Goal: Task Accomplishment & Management: Manage account settings

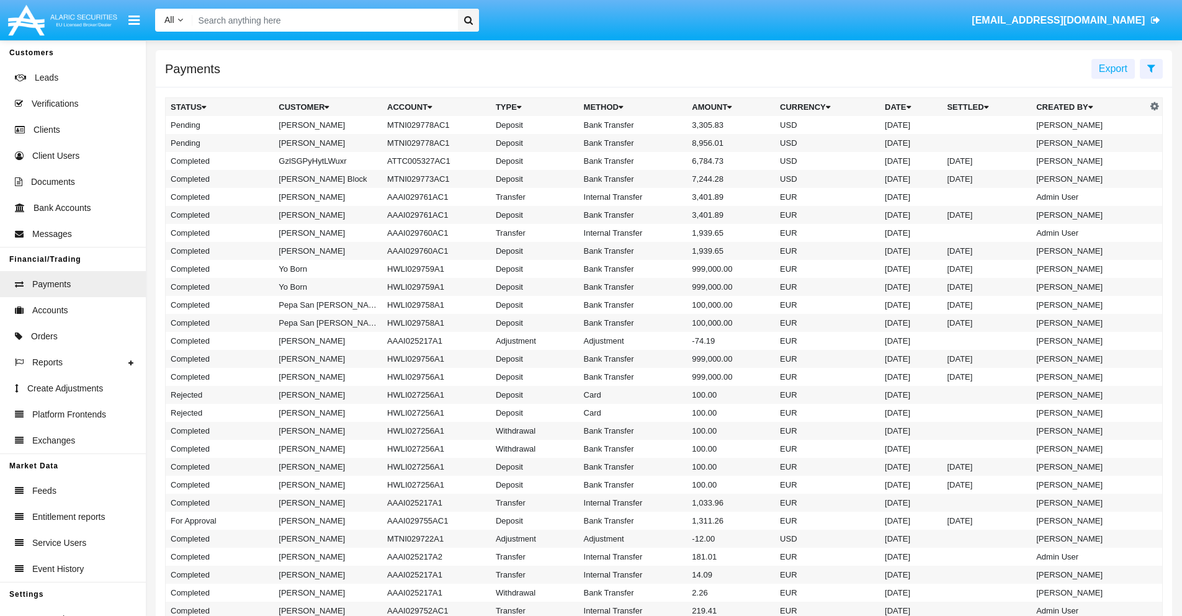
click at [1151, 68] on icon at bounding box center [1151, 68] width 8 height 10
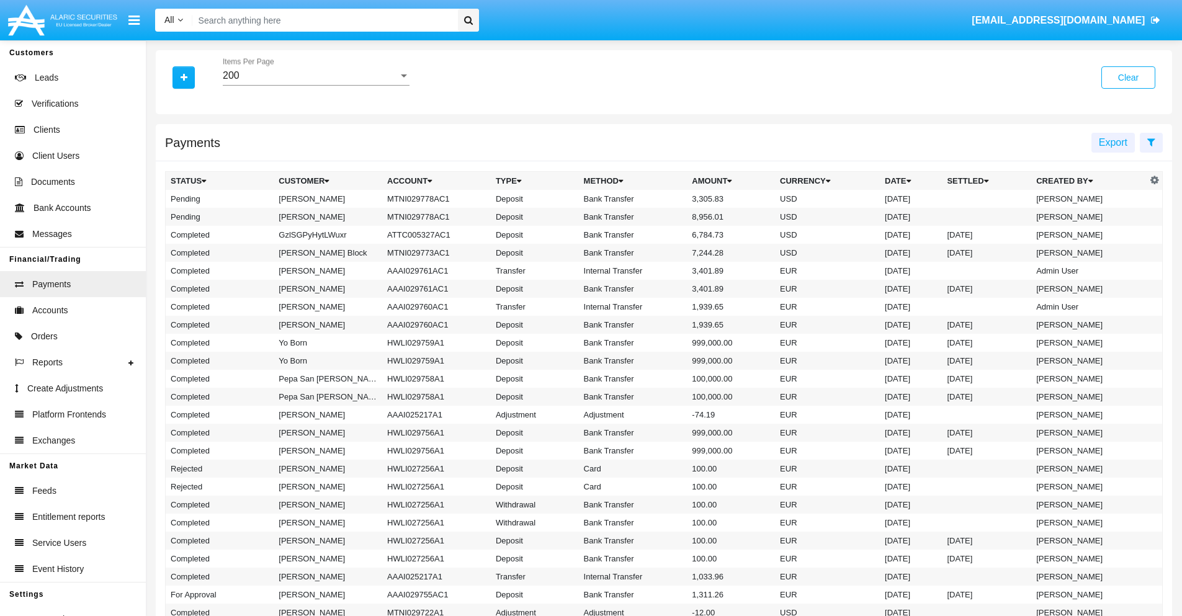
click at [316, 76] on div "200" at bounding box center [311, 75] width 176 height 11
click at [316, 85] on span "10" at bounding box center [316, 85] width 187 height 30
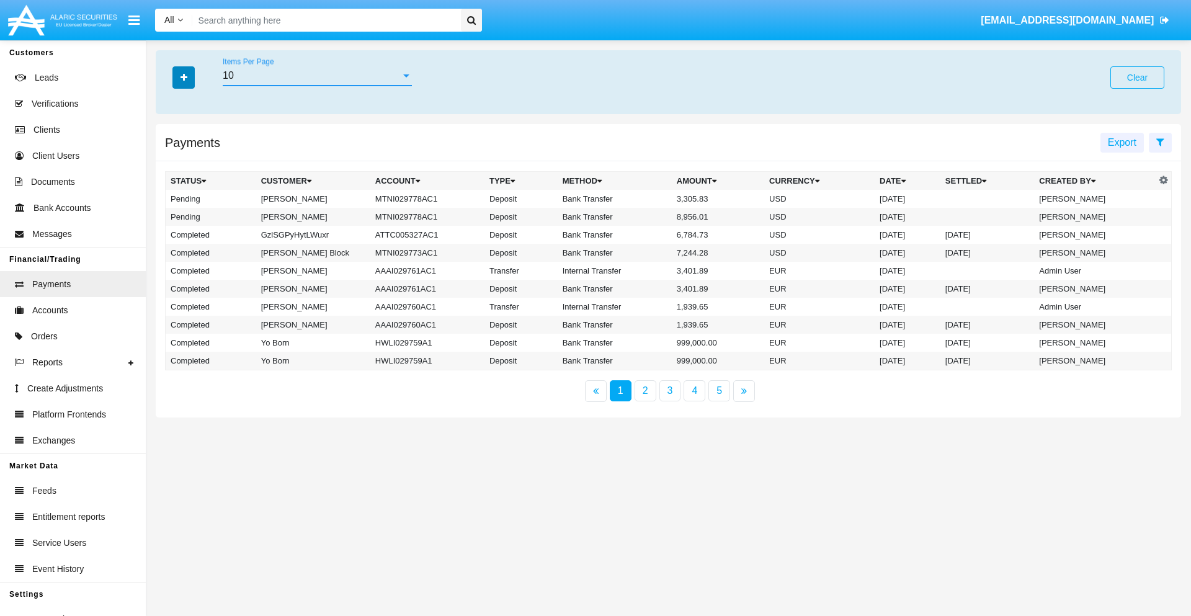
click at [184, 77] on icon "button" at bounding box center [184, 77] width 7 height 9
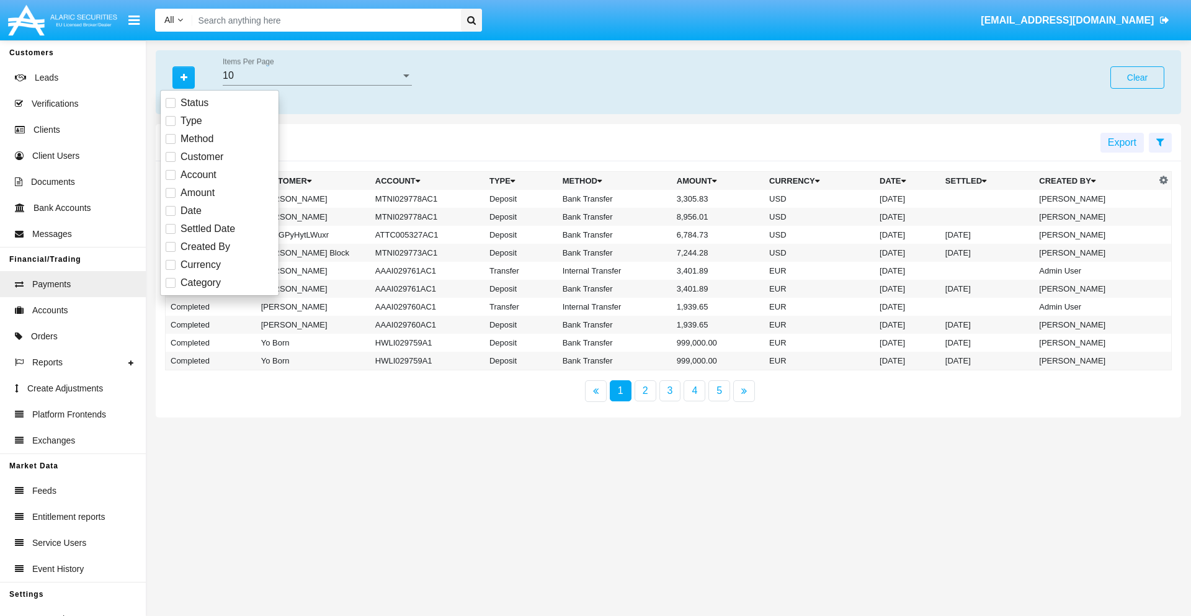
click at [194, 103] on span "Status" at bounding box center [195, 103] width 28 height 15
click at [171, 108] on input "Status" at bounding box center [170, 108] width 1 height 1
checkbox input "true"
click at [184, 77] on icon "button" at bounding box center [184, 77] width 7 height 9
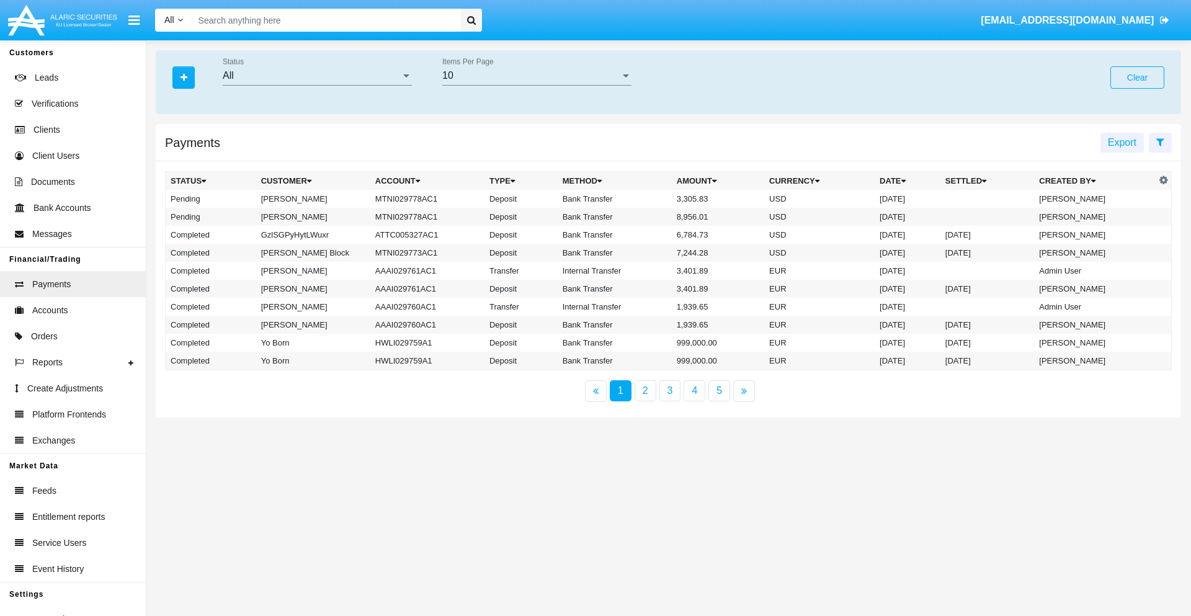
click at [317, 76] on div "All" at bounding box center [312, 75] width 178 height 11
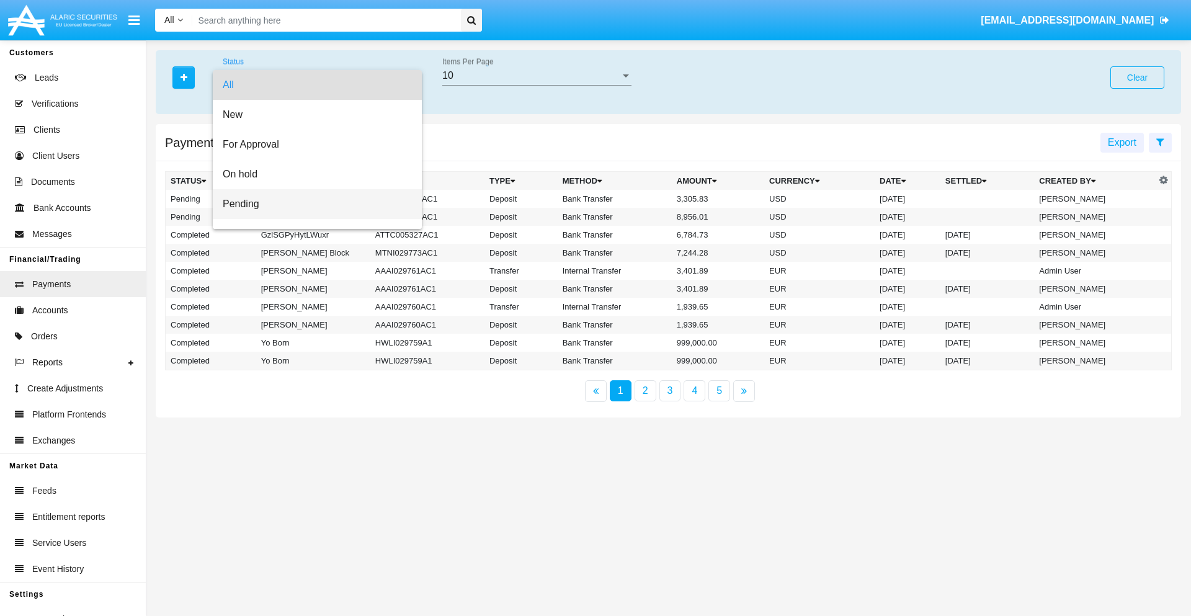
click at [312, 204] on span "Pending" at bounding box center [317, 204] width 189 height 30
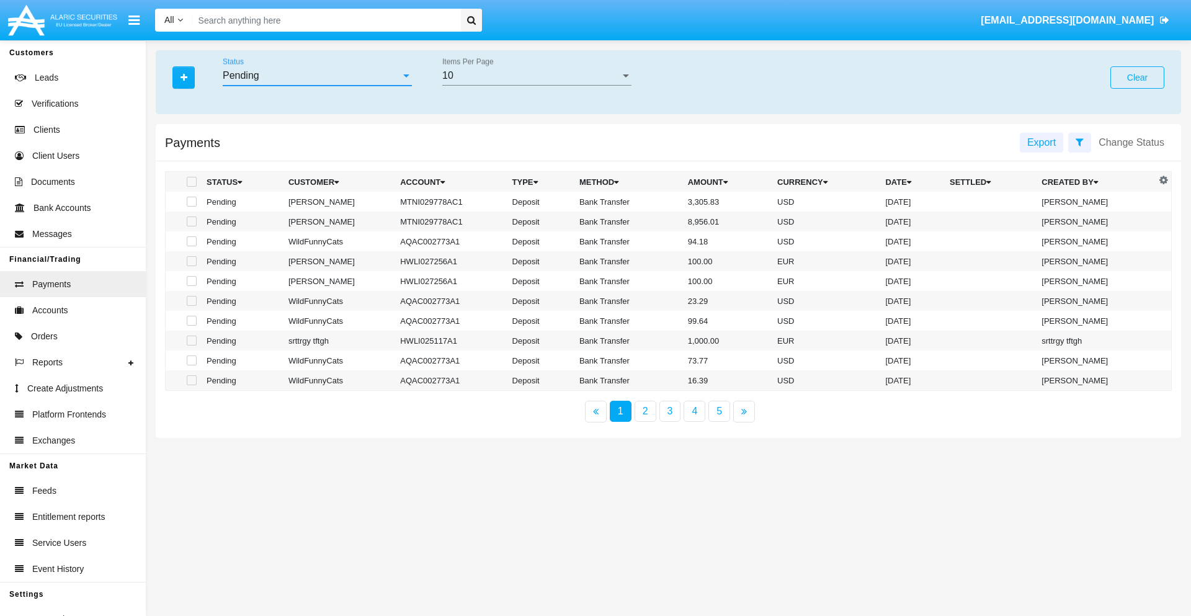
click at [190, 202] on span at bounding box center [192, 202] width 10 height 10
click at [191, 207] on input "checkbox" at bounding box center [191, 207] width 1 height 1
checkbox input "true"
click at [190, 221] on span at bounding box center [192, 222] width 10 height 10
click at [191, 226] on input "checkbox" at bounding box center [191, 226] width 1 height 1
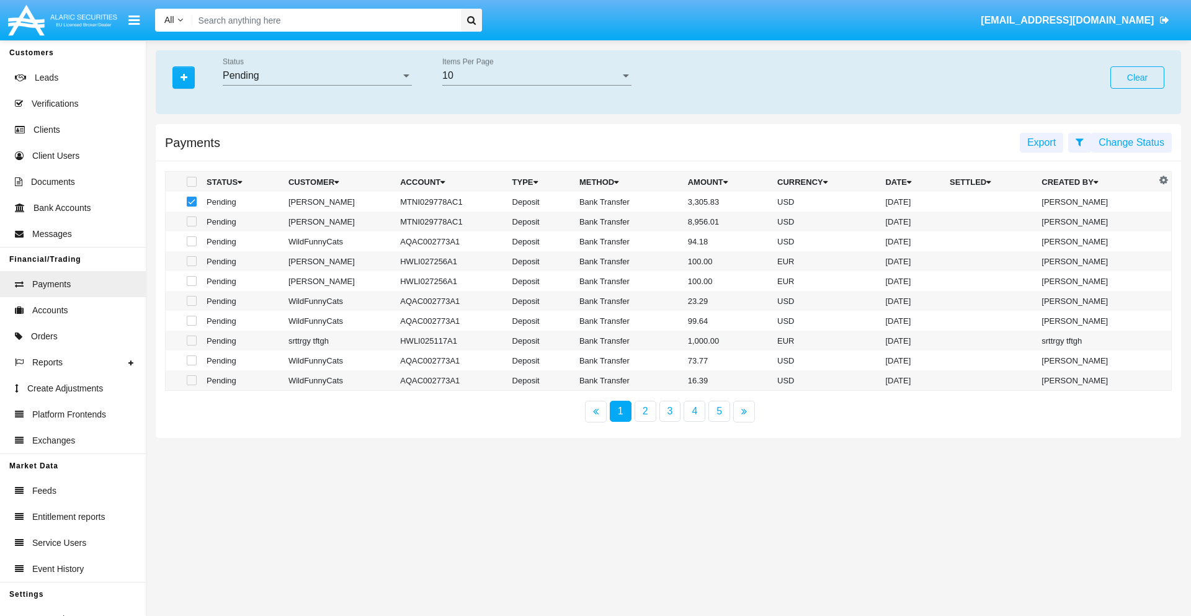
checkbox input "true"
click at [1132, 142] on button "Change Status" at bounding box center [1131, 143] width 81 height 20
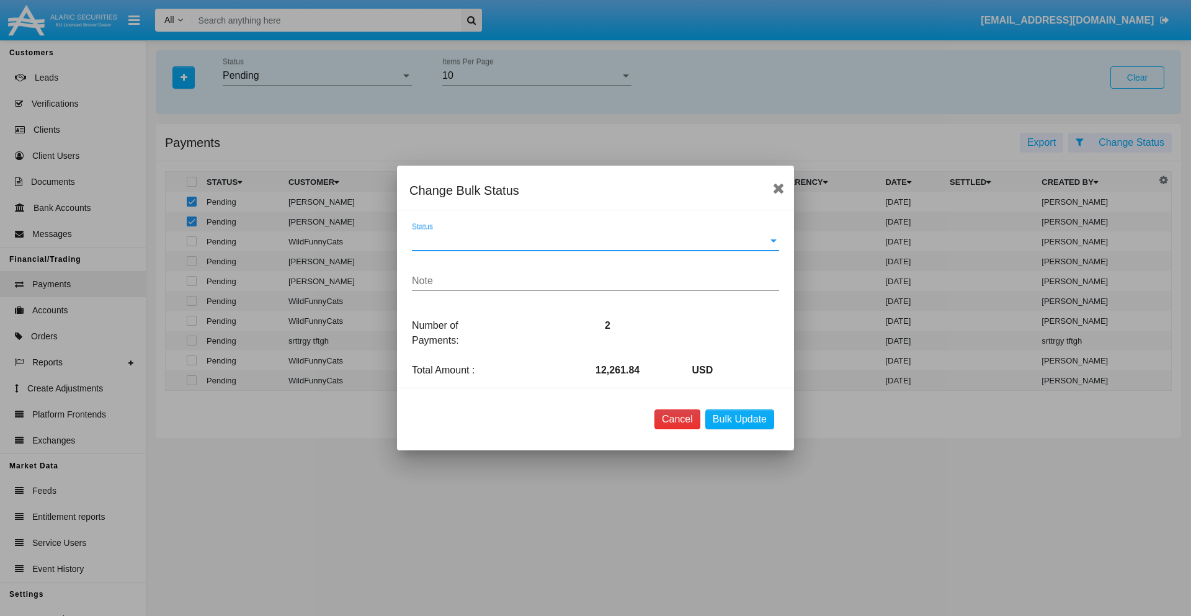
click at [677, 419] on button "Cancel" at bounding box center [678, 419] width 46 height 20
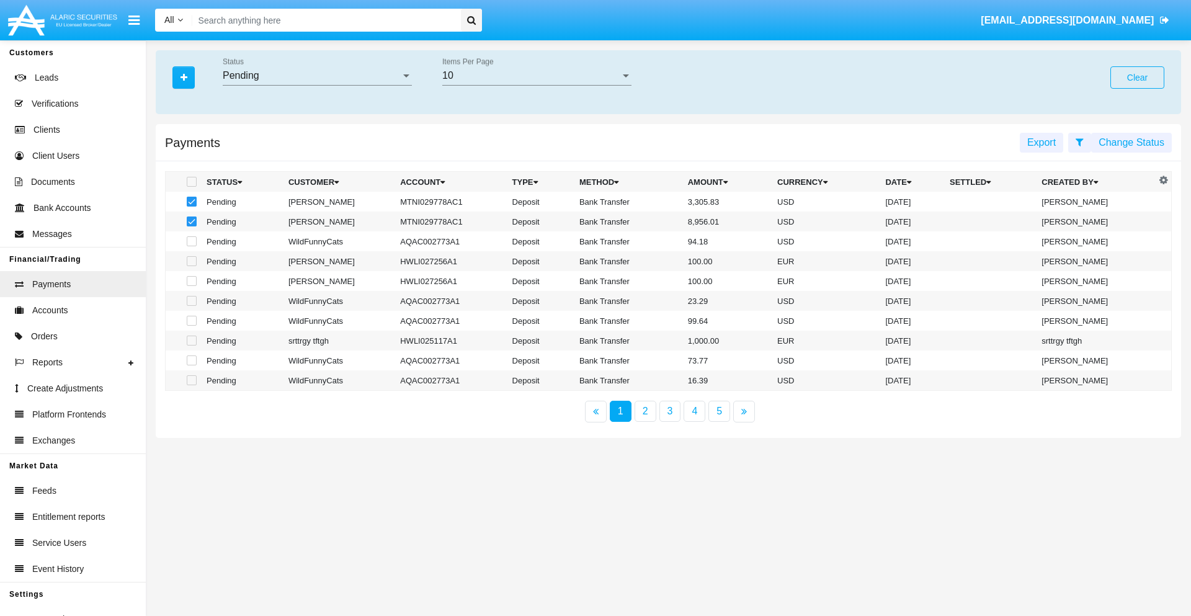
click at [1132, 142] on button "Change Status" at bounding box center [1131, 143] width 81 height 20
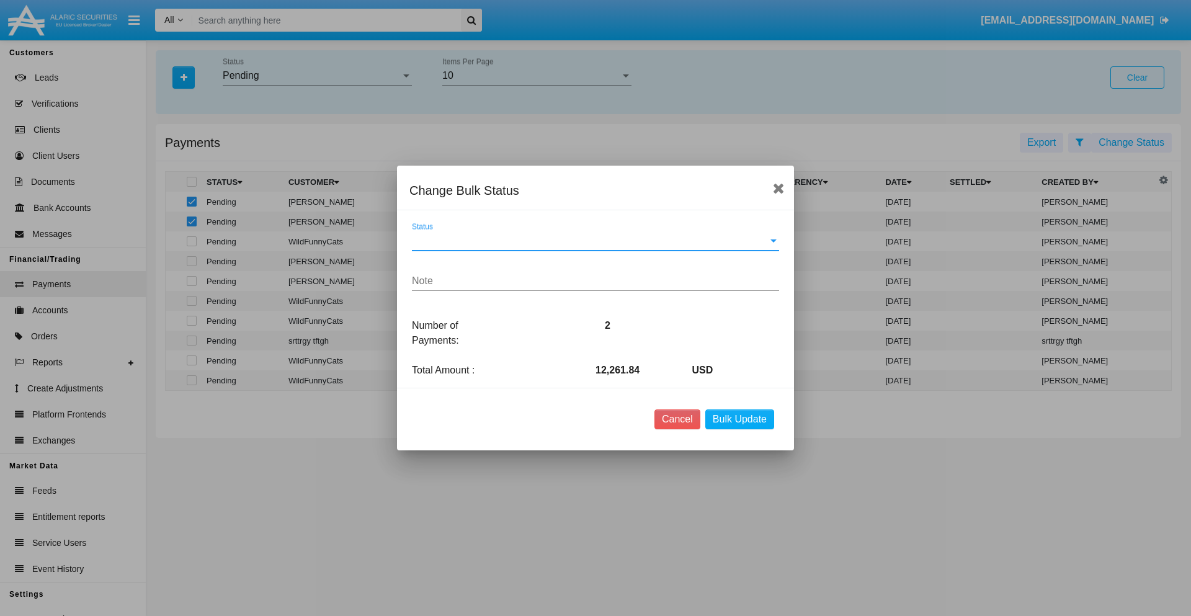
click at [596, 241] on span "Status" at bounding box center [590, 240] width 356 height 11
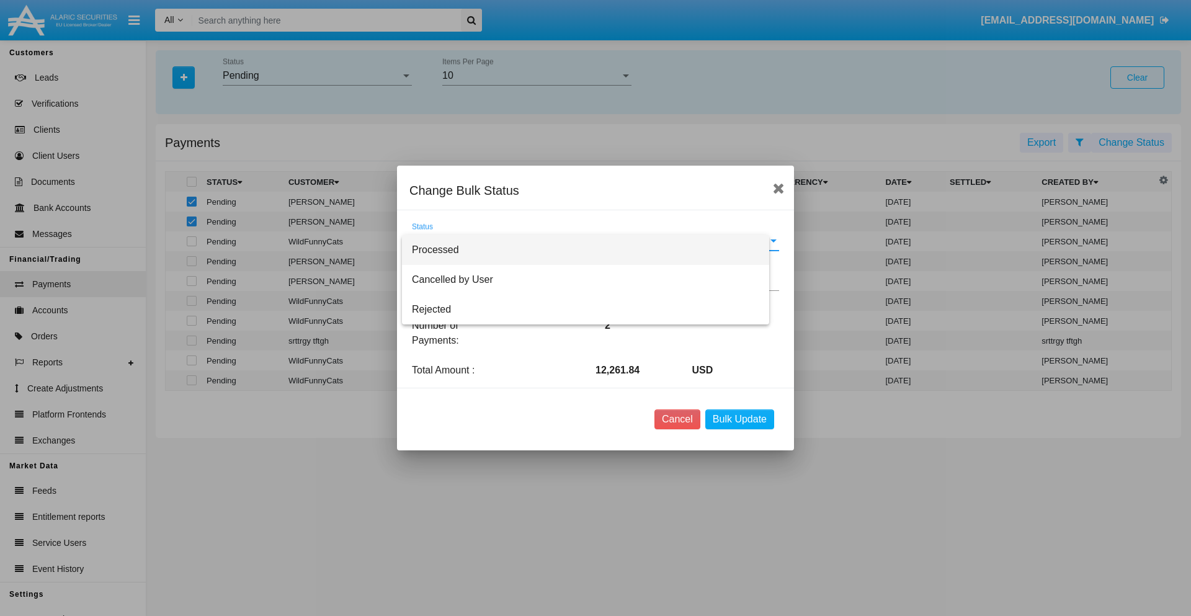
click at [596, 250] on span "Processed" at bounding box center [585, 250] width 347 height 30
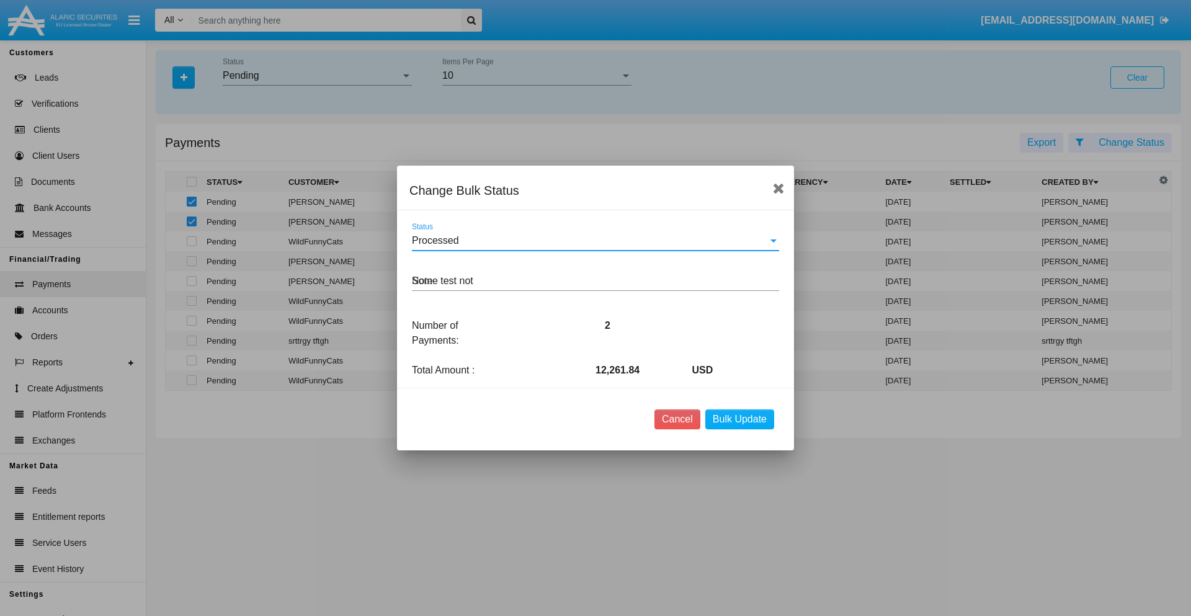
type textarea "Some test note"
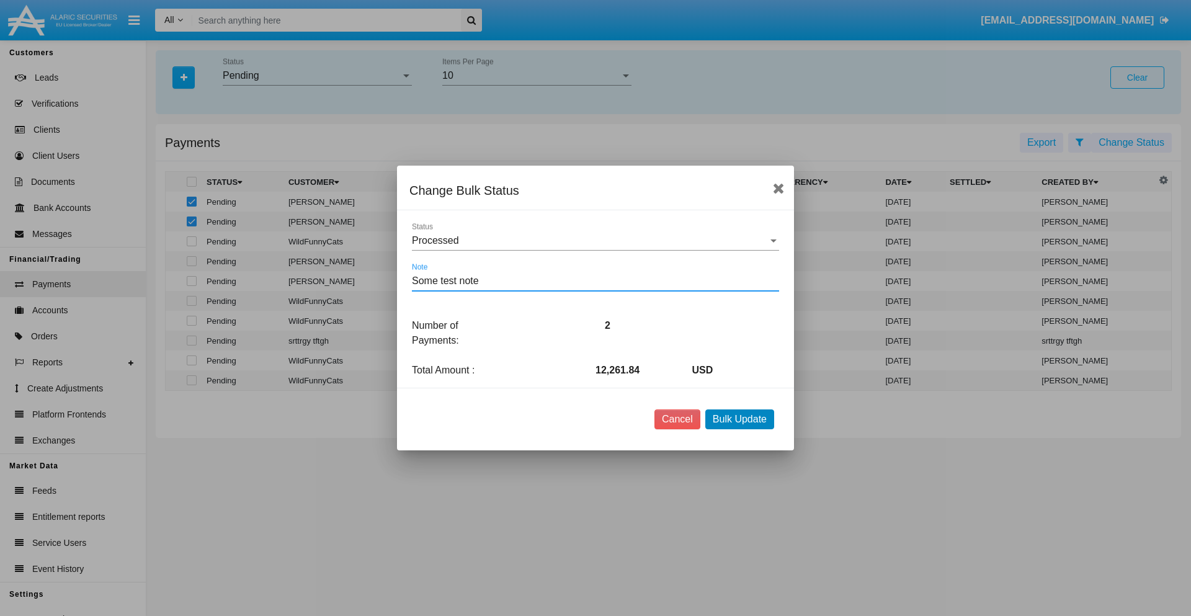
click at [739, 419] on button "Bulk Update" at bounding box center [739, 419] width 69 height 20
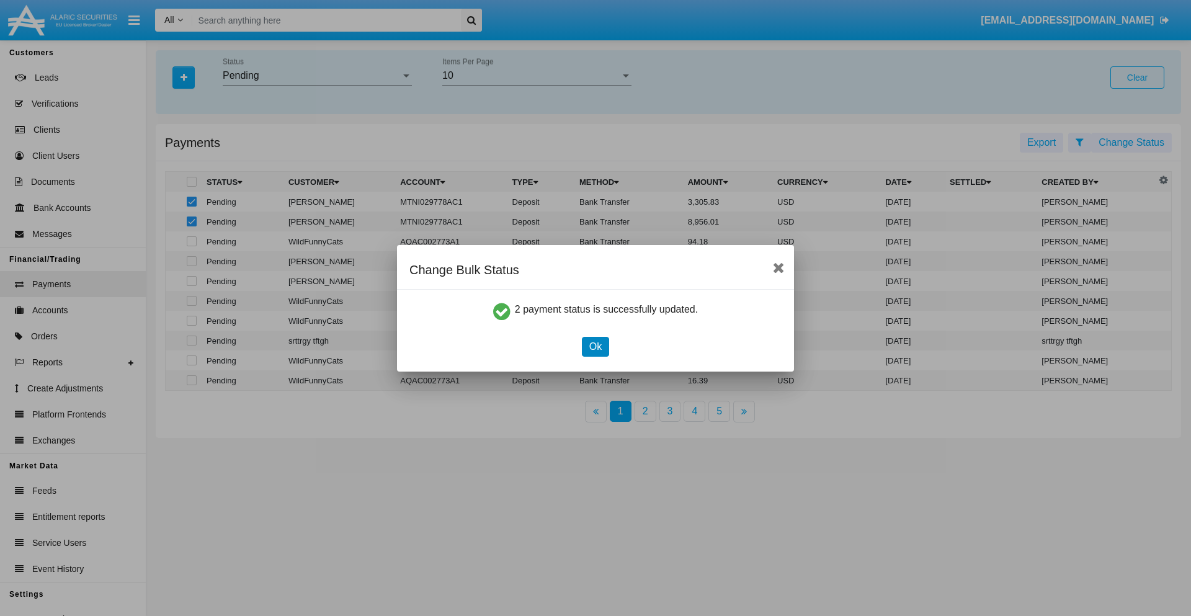
click at [595, 346] on button "Ok" at bounding box center [595, 347] width 27 height 20
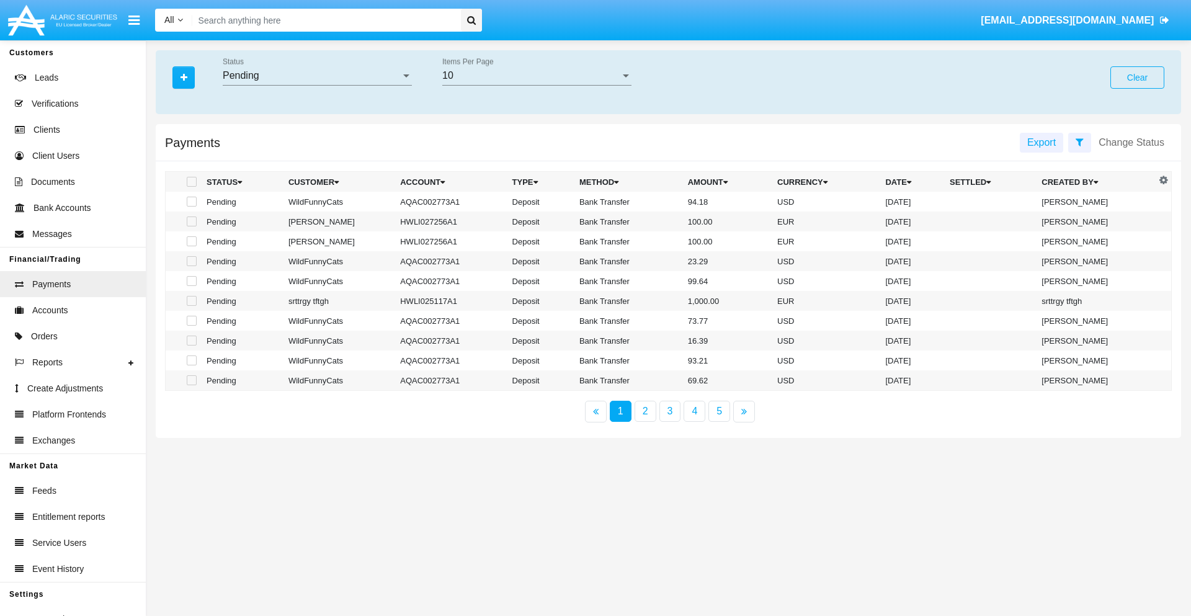
click at [317, 76] on div "Pending" at bounding box center [312, 75] width 178 height 11
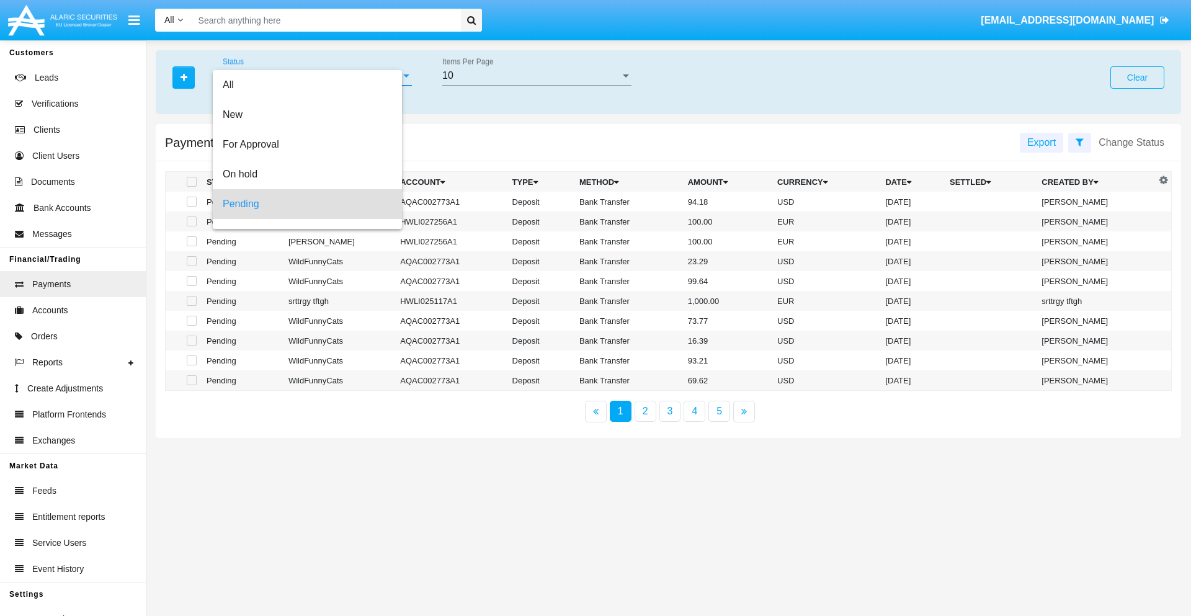
scroll to position [55, 0]
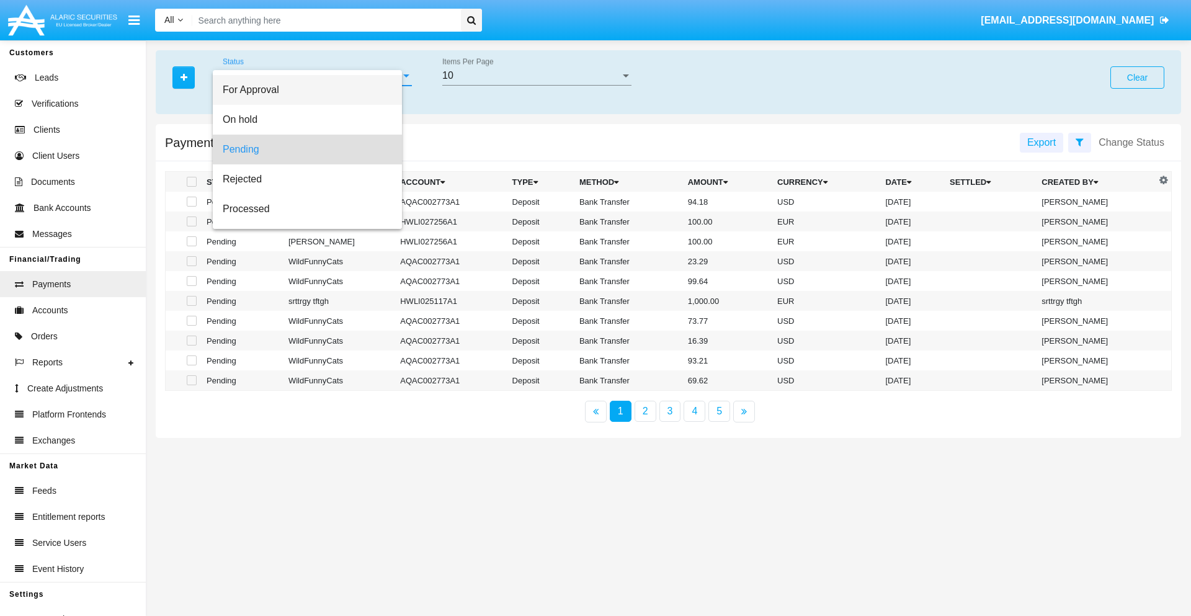
click at [312, 90] on span "For Approval" at bounding box center [307, 90] width 169 height 30
